Goal: Task Accomplishment & Management: Manage account settings

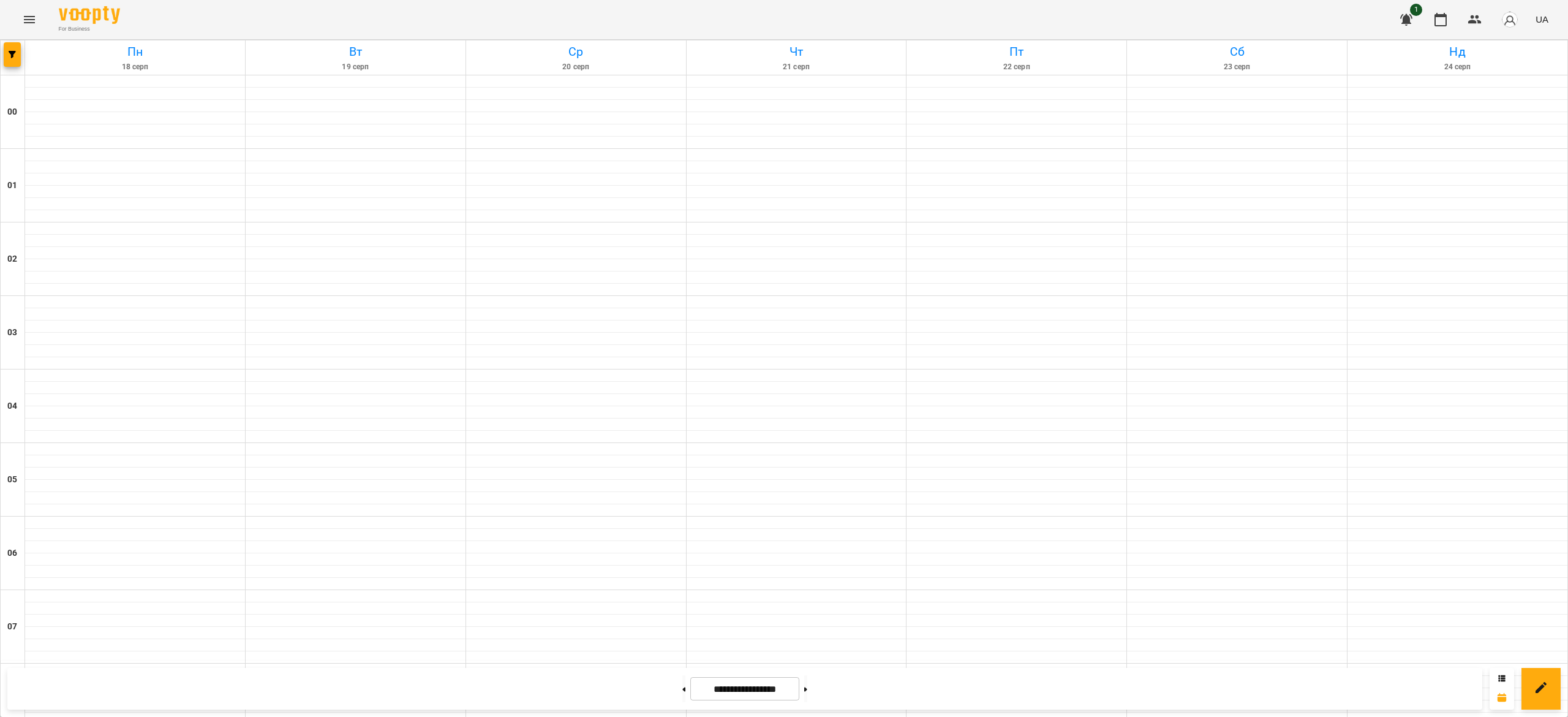
scroll to position [537, 0]
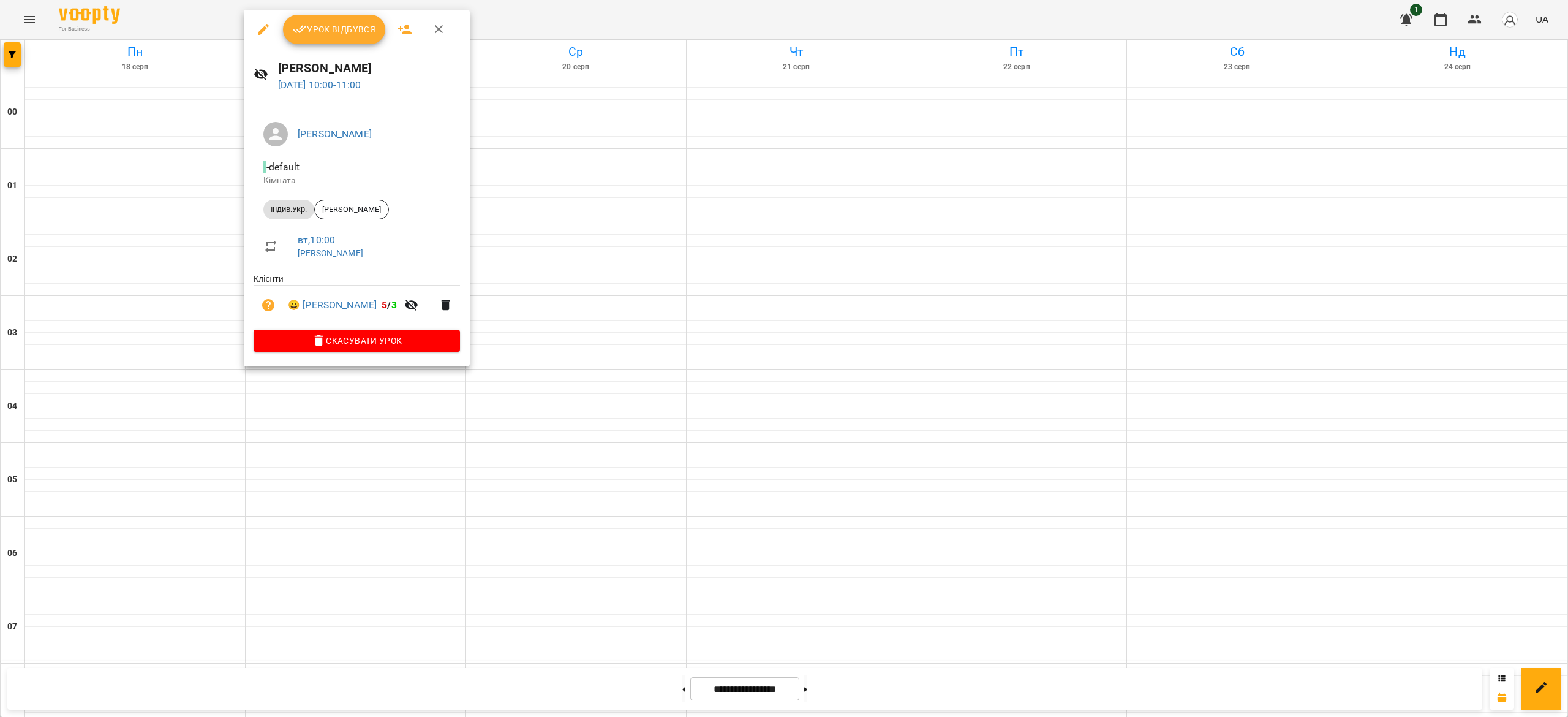
click at [309, 27] on span "Урок відбувся" at bounding box center [334, 29] width 83 height 15
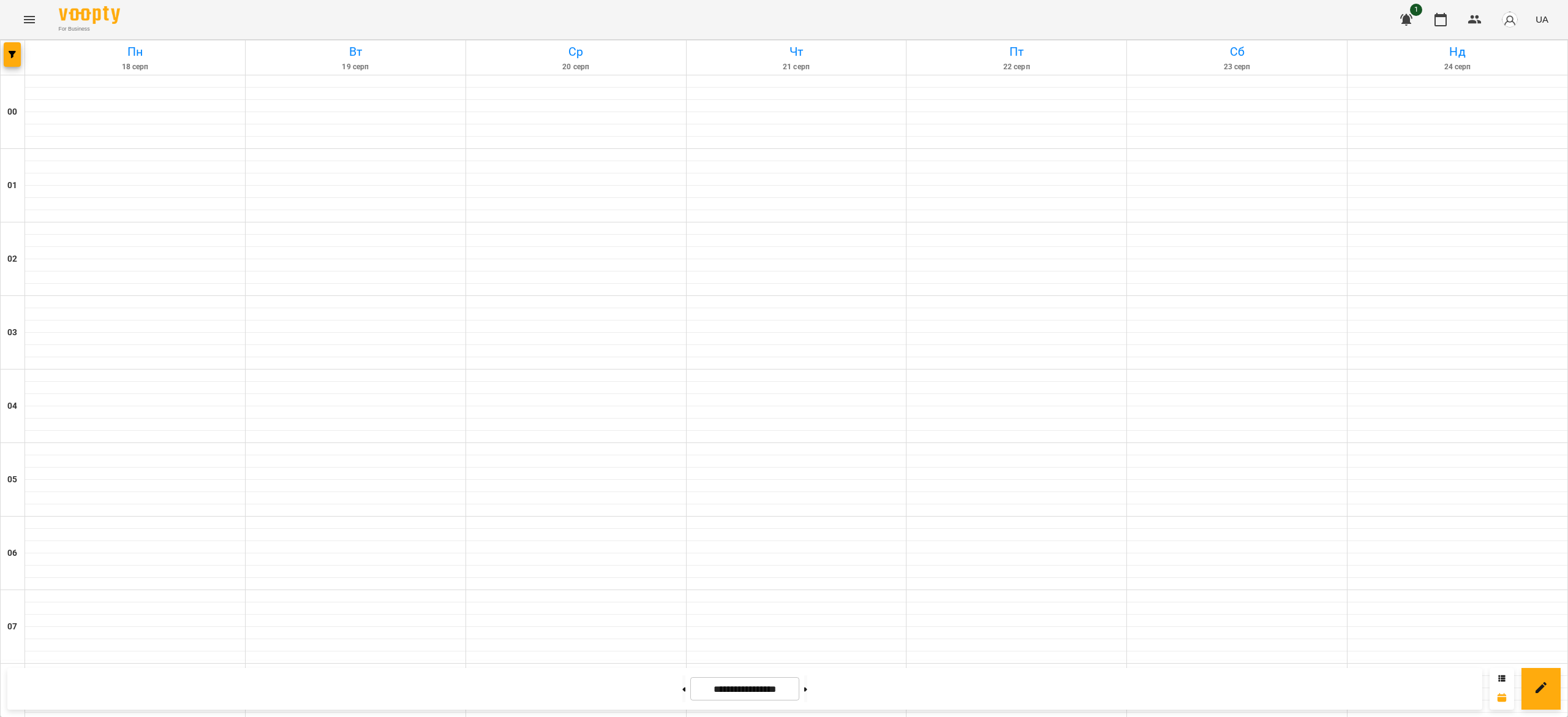
scroll to position [565, 0]
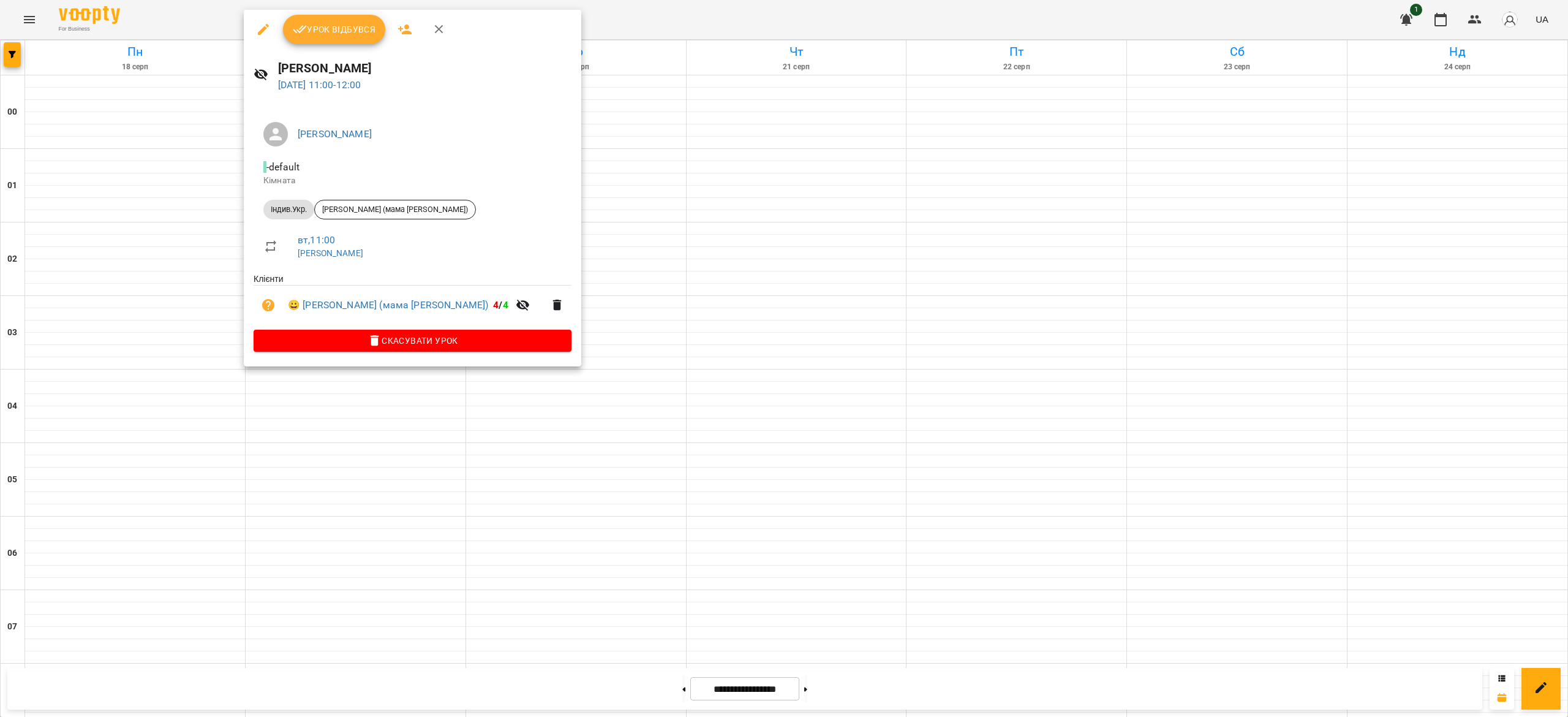
click at [317, 34] on span "Урок відбувся" at bounding box center [334, 29] width 83 height 15
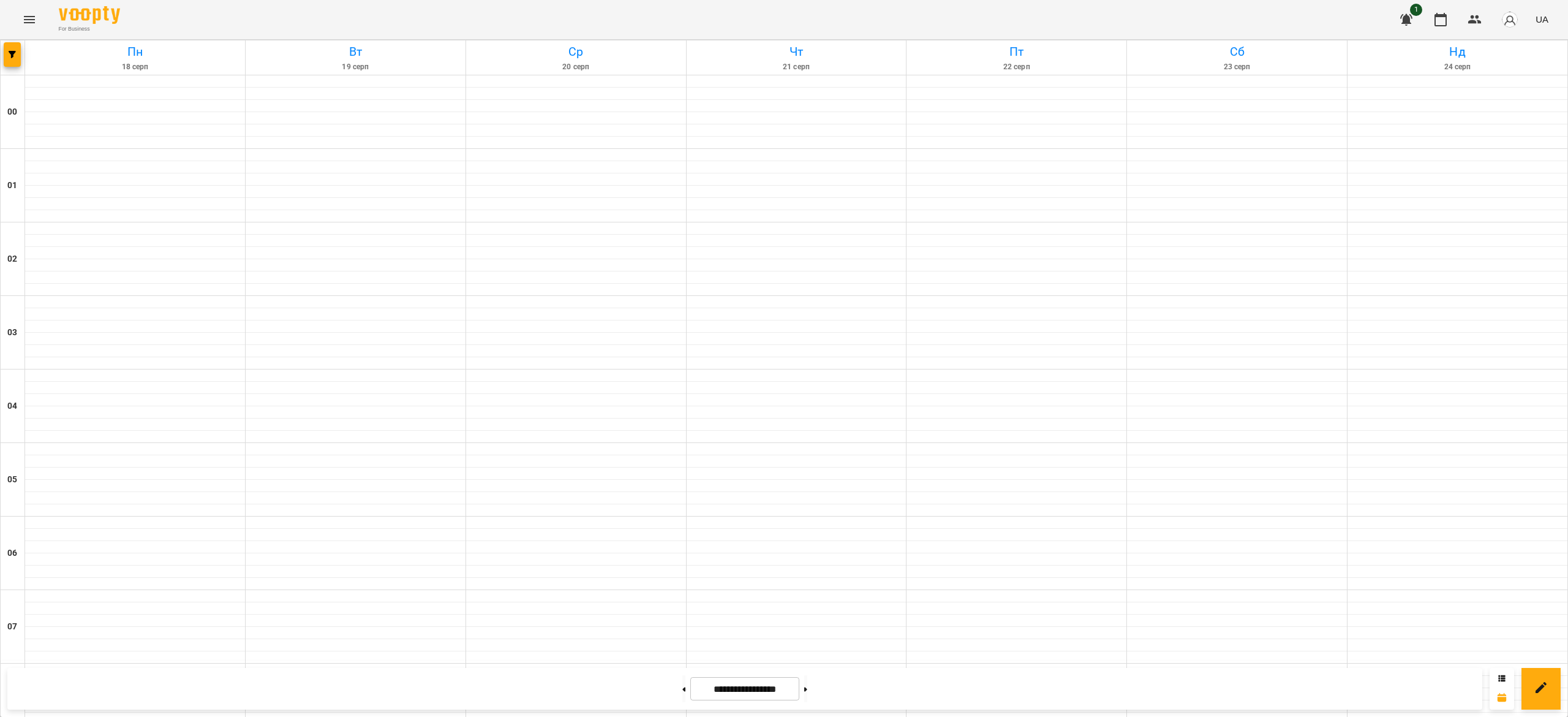
scroll to position [744, 0]
